Goal: Transaction & Acquisition: Purchase product/service

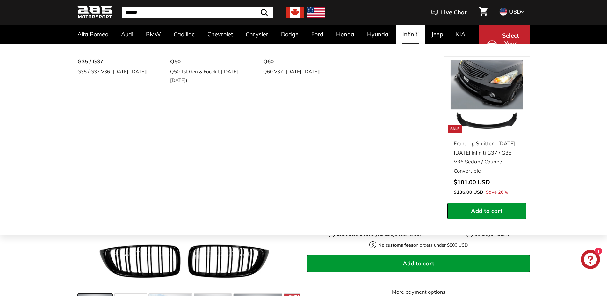
scroll to position [32, 0]
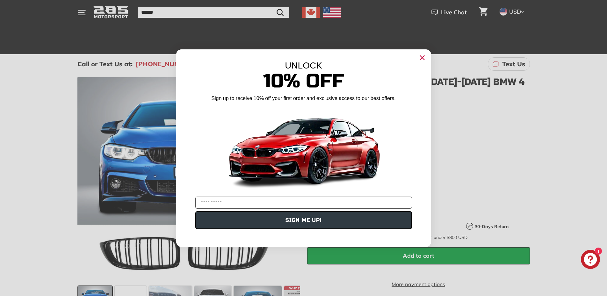
click at [425, 58] on circle "Close dialog" at bounding box center [422, 58] width 10 height 10
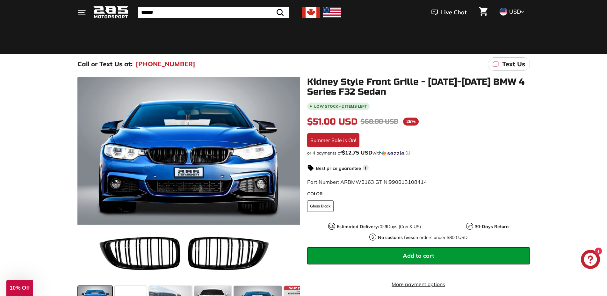
click at [85, 9] on icon ". . ." at bounding box center [81, 12] width 9 height 9
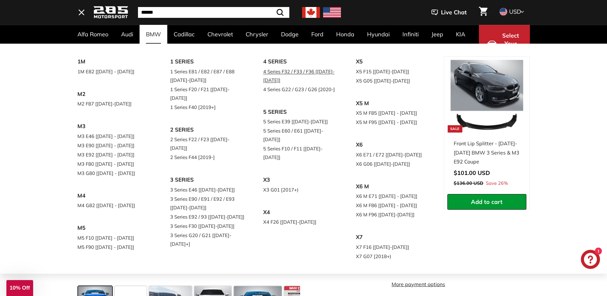
click at [286, 76] on link "4 Series F32 / F33 / F36 [[DATE]-[DATE]]" at bounding box center [300, 76] width 75 height 18
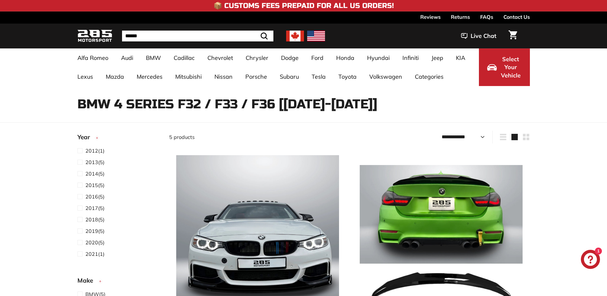
select select "**********"
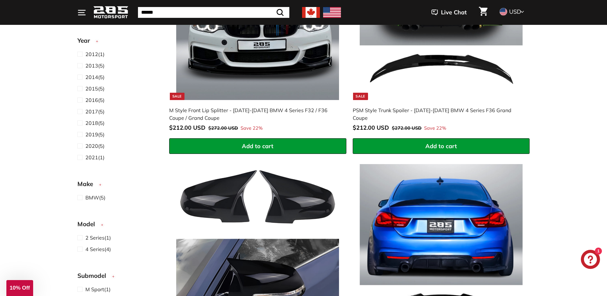
scroll to position [255, 0]
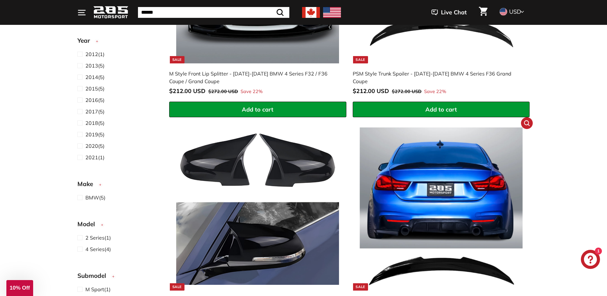
click at [452, 197] on img at bounding box center [441, 209] width 163 height 163
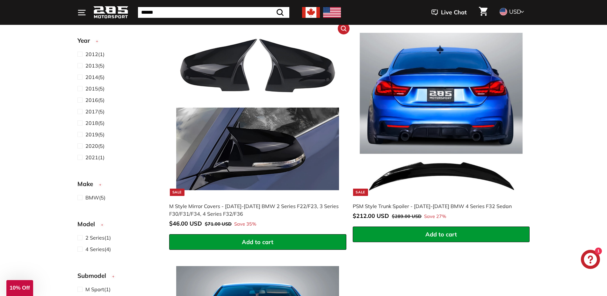
scroll to position [351, 0]
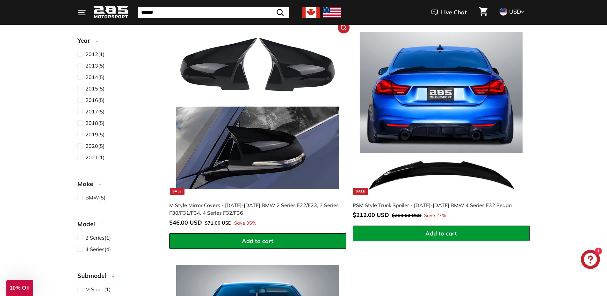
click at [287, 135] on img at bounding box center [257, 113] width 163 height 163
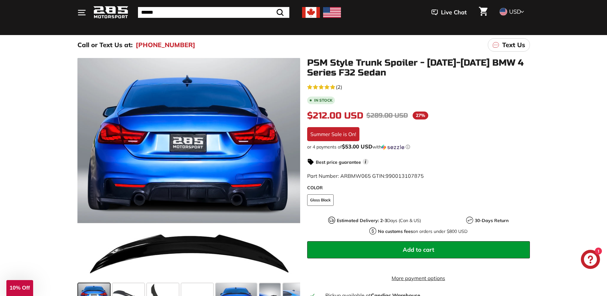
scroll to position [64, 0]
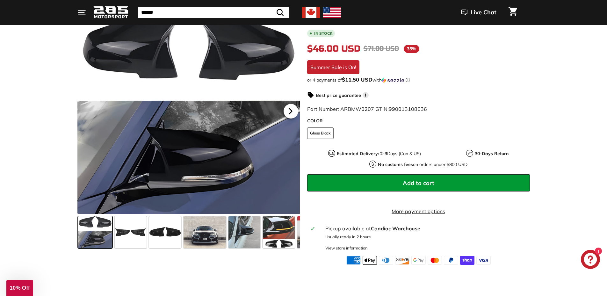
click at [293, 111] on icon at bounding box center [290, 111] width 15 height 15
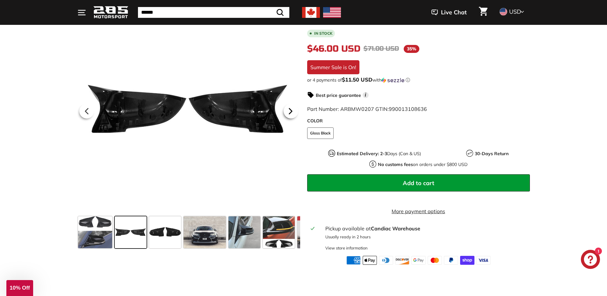
click at [293, 111] on icon at bounding box center [290, 111] width 15 height 15
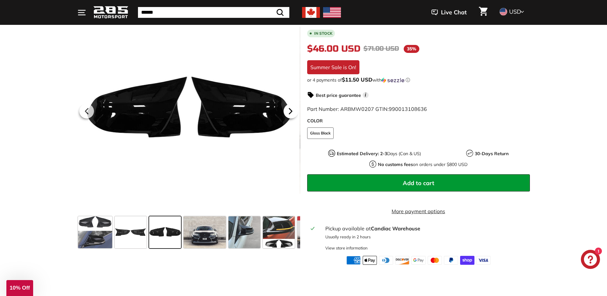
click at [293, 111] on icon at bounding box center [290, 111] width 15 height 15
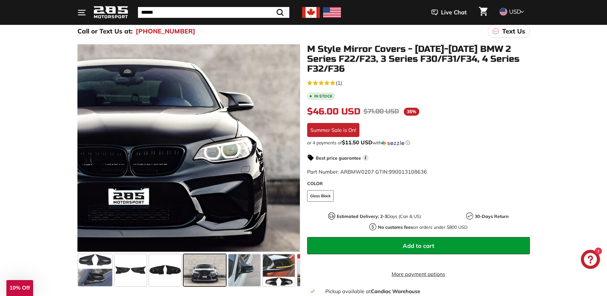
scroll to position [64, 0]
